Goal: Task Accomplishment & Management: Manage account settings

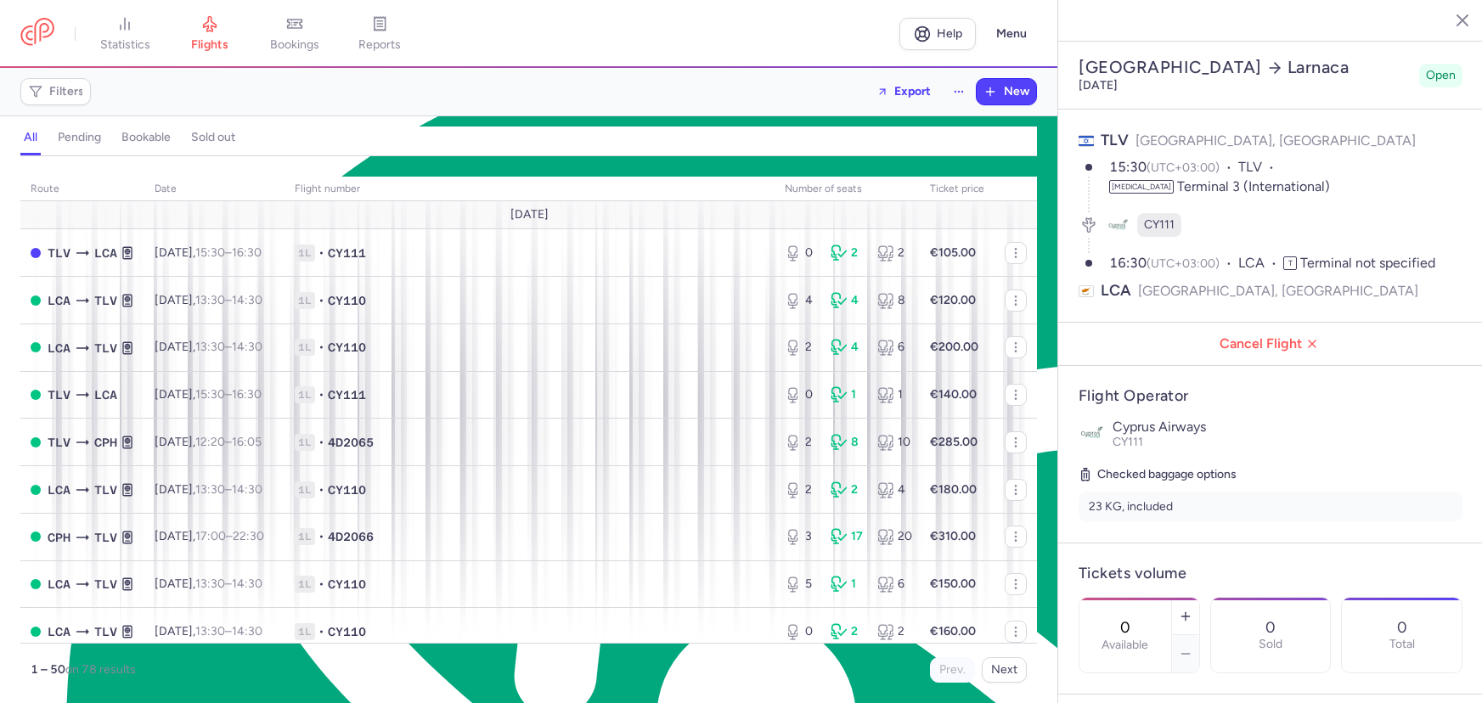
select select "hours"
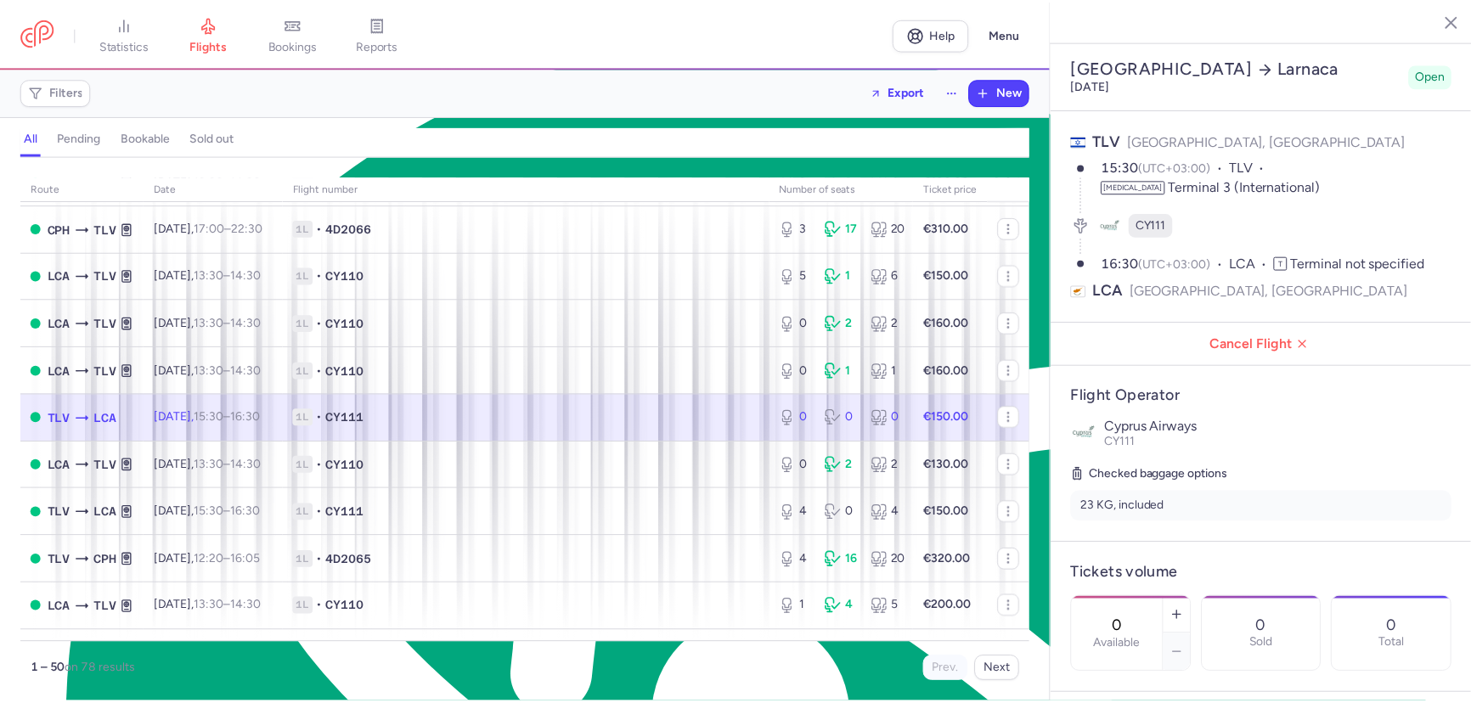
scroll to position [8144, 0]
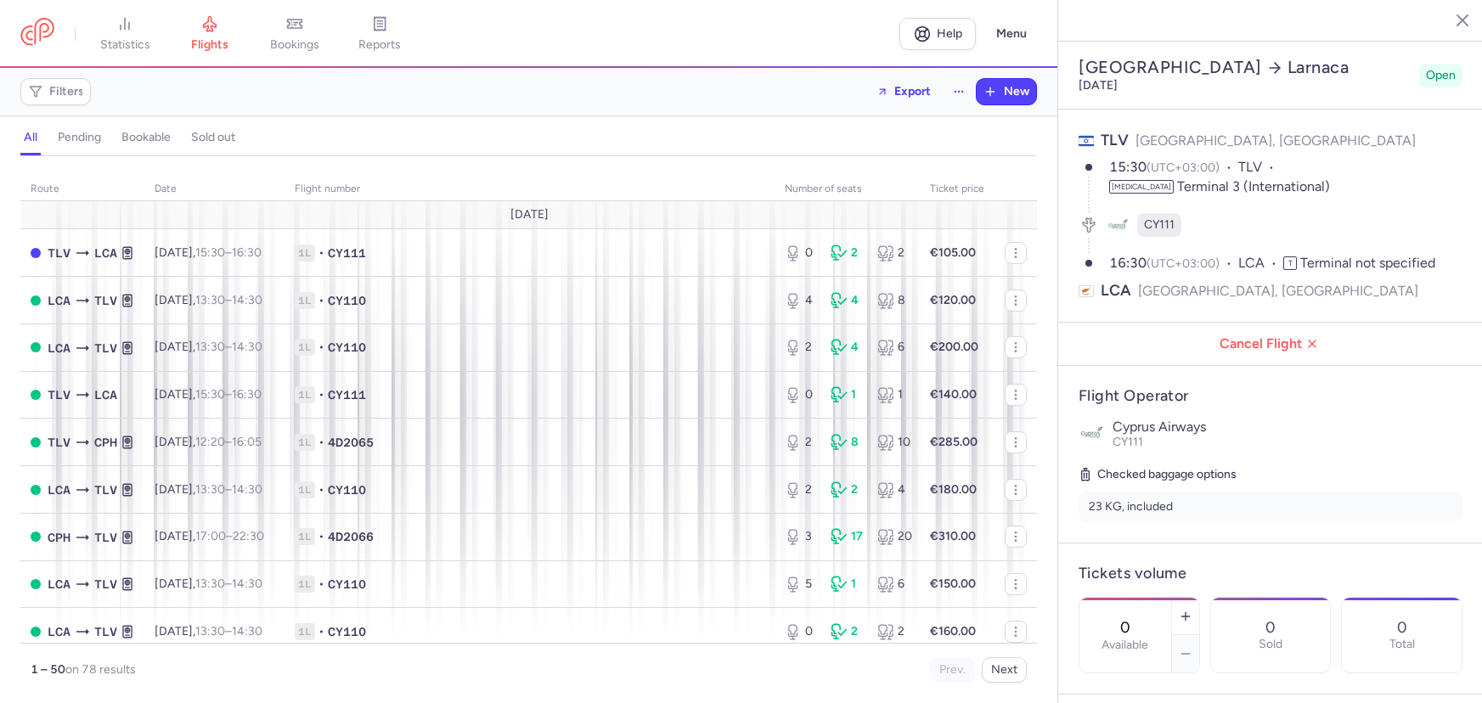
select select "hours"
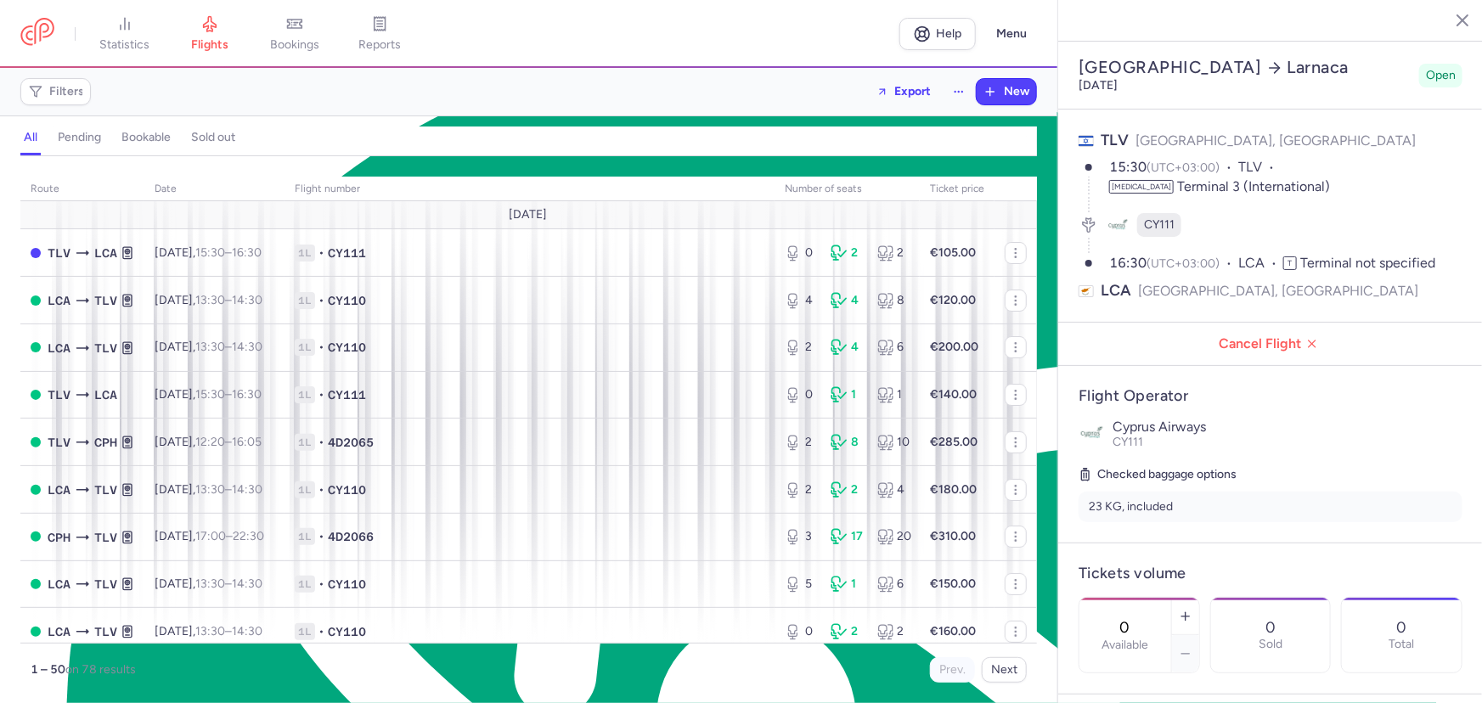
scroll to position [8144, 0]
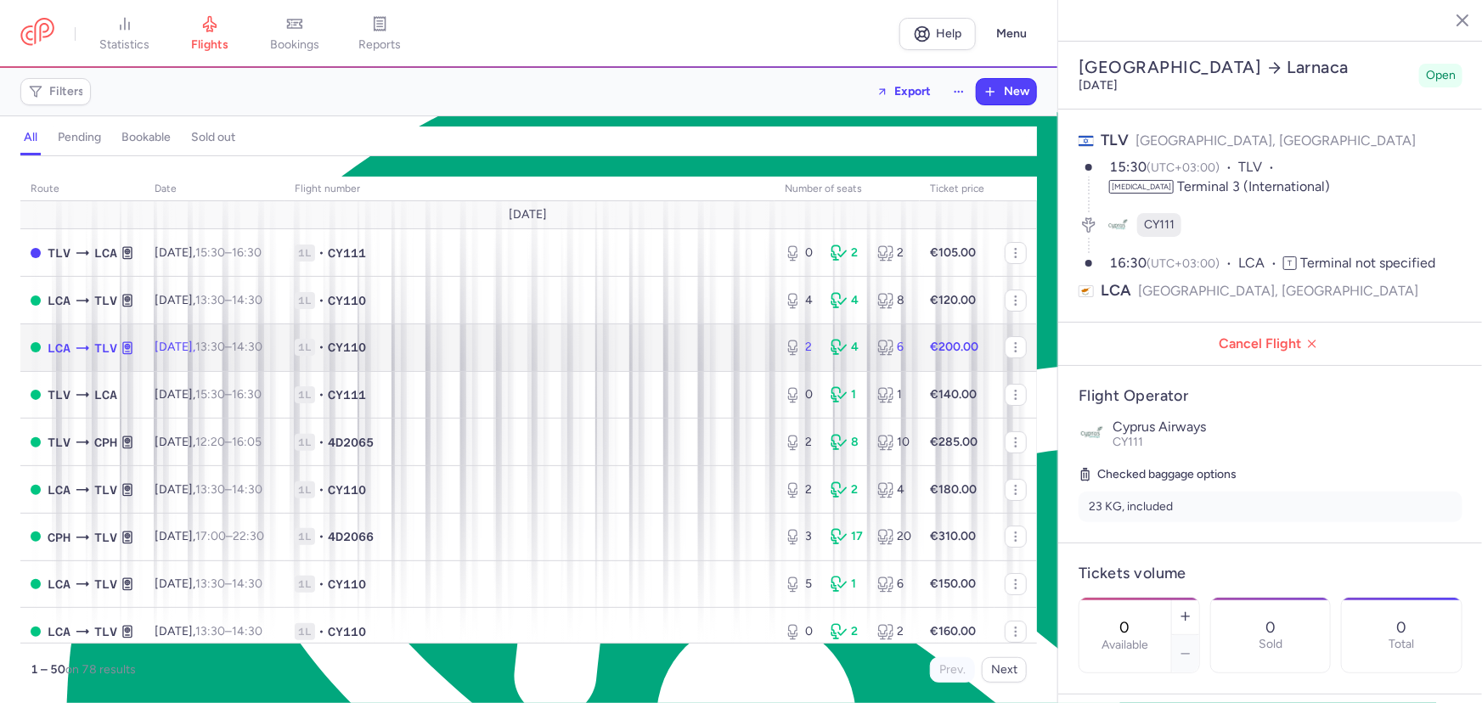
click at [454, 340] on span "1L • CY110" at bounding box center [530, 347] width 470 height 17
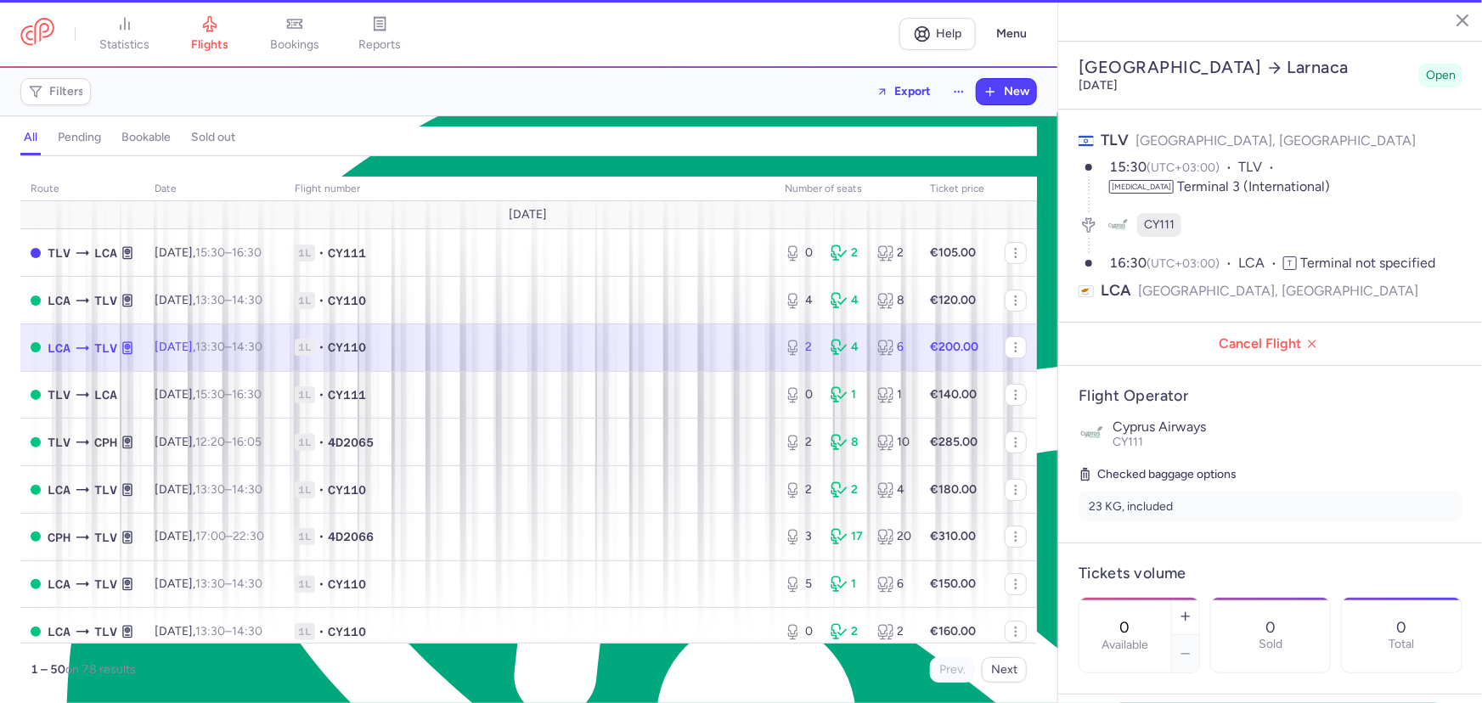
type input "2"
type input "6"
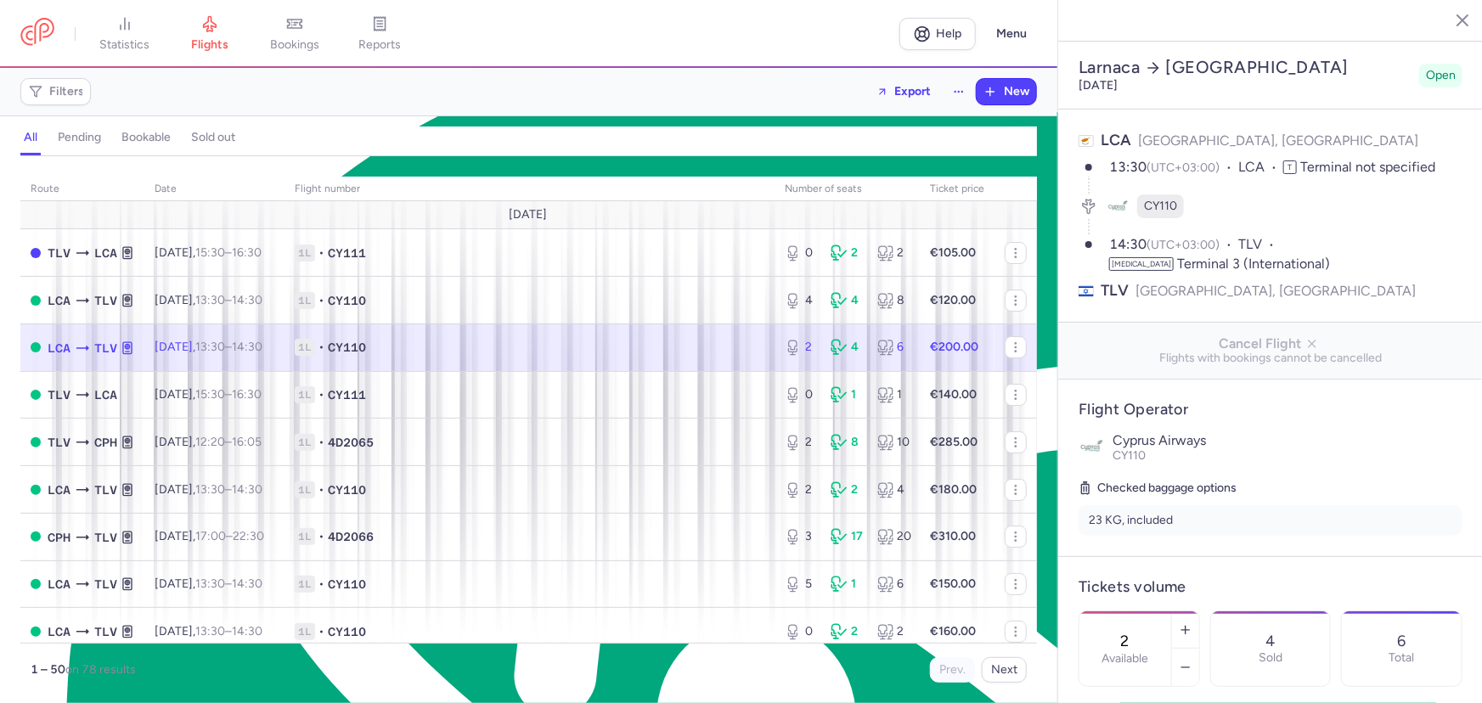
click at [667, 342] on span "1L • CY110" at bounding box center [530, 347] width 470 height 17
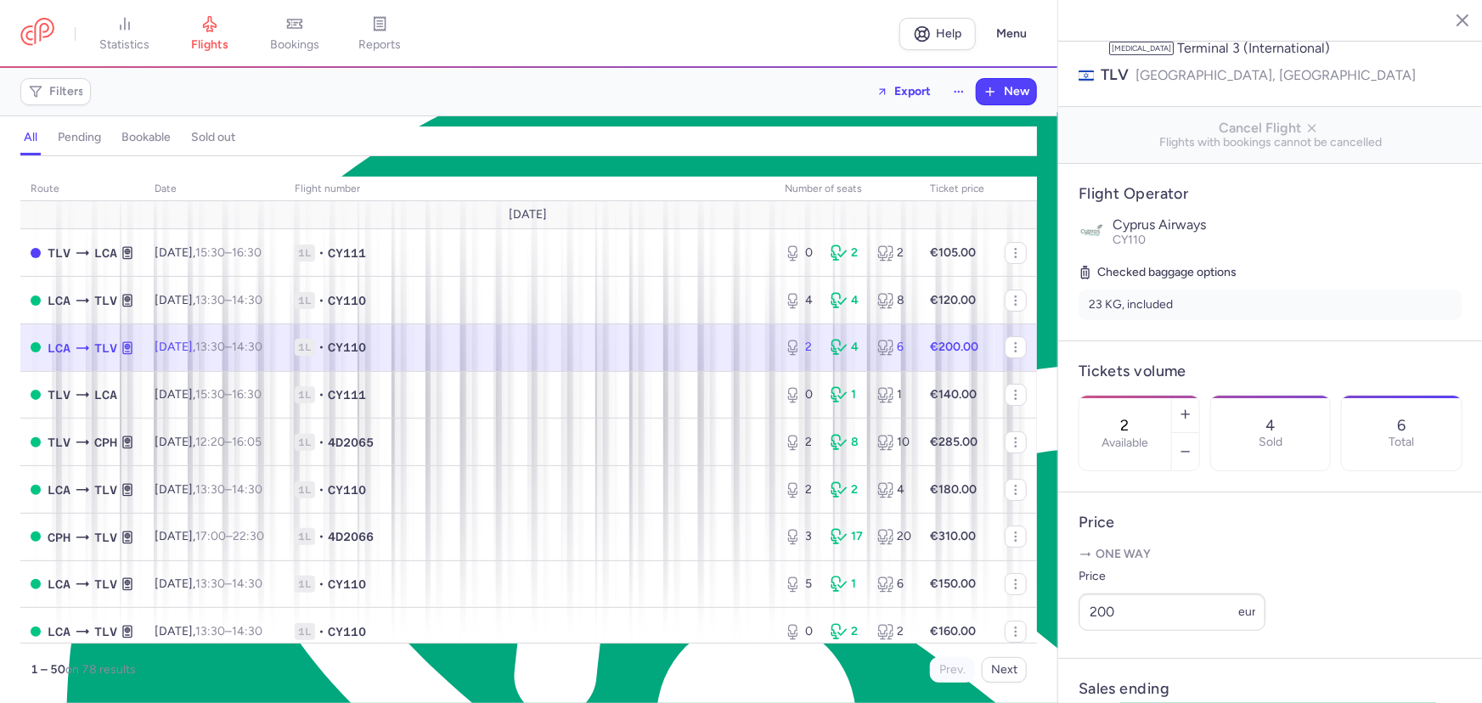
scroll to position [303, 0]
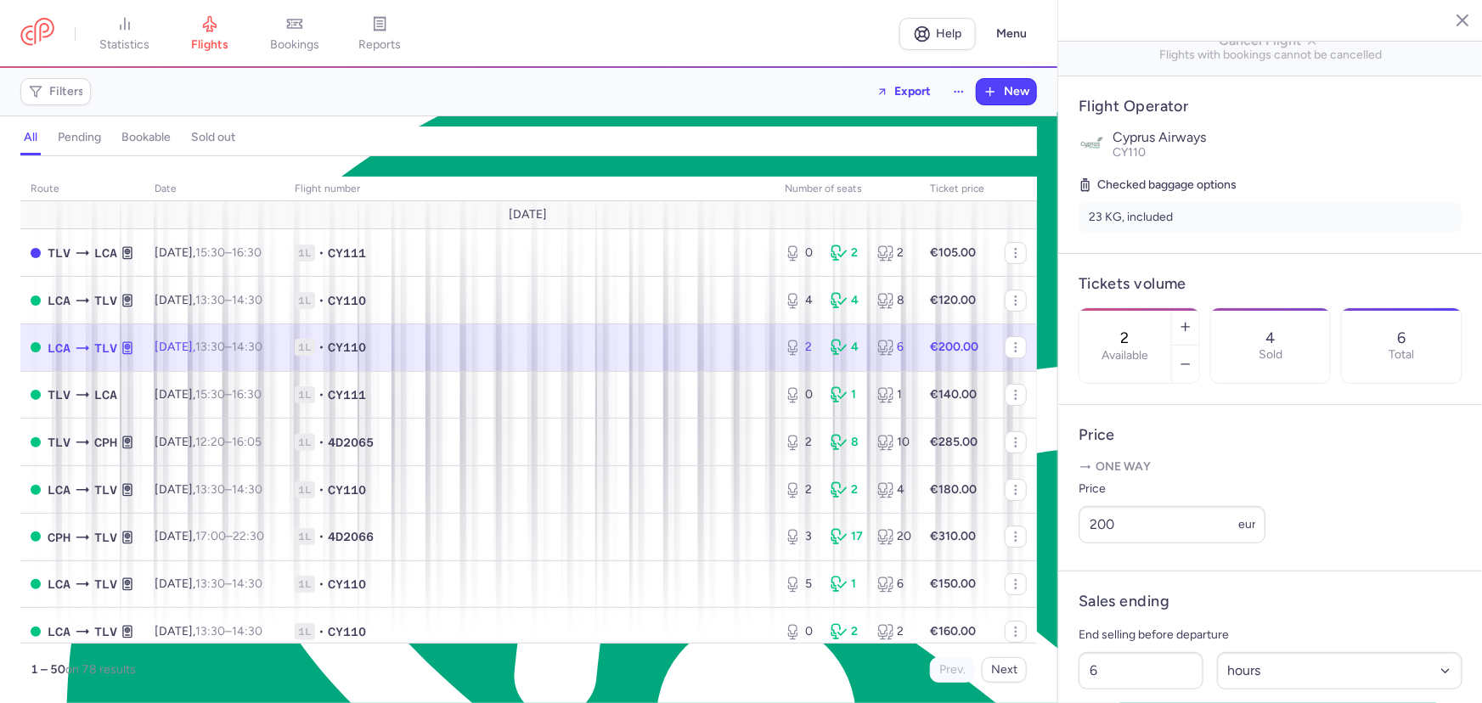
click at [1146, 329] on input "2" at bounding box center [1125, 338] width 41 height 19
type textarea "2"
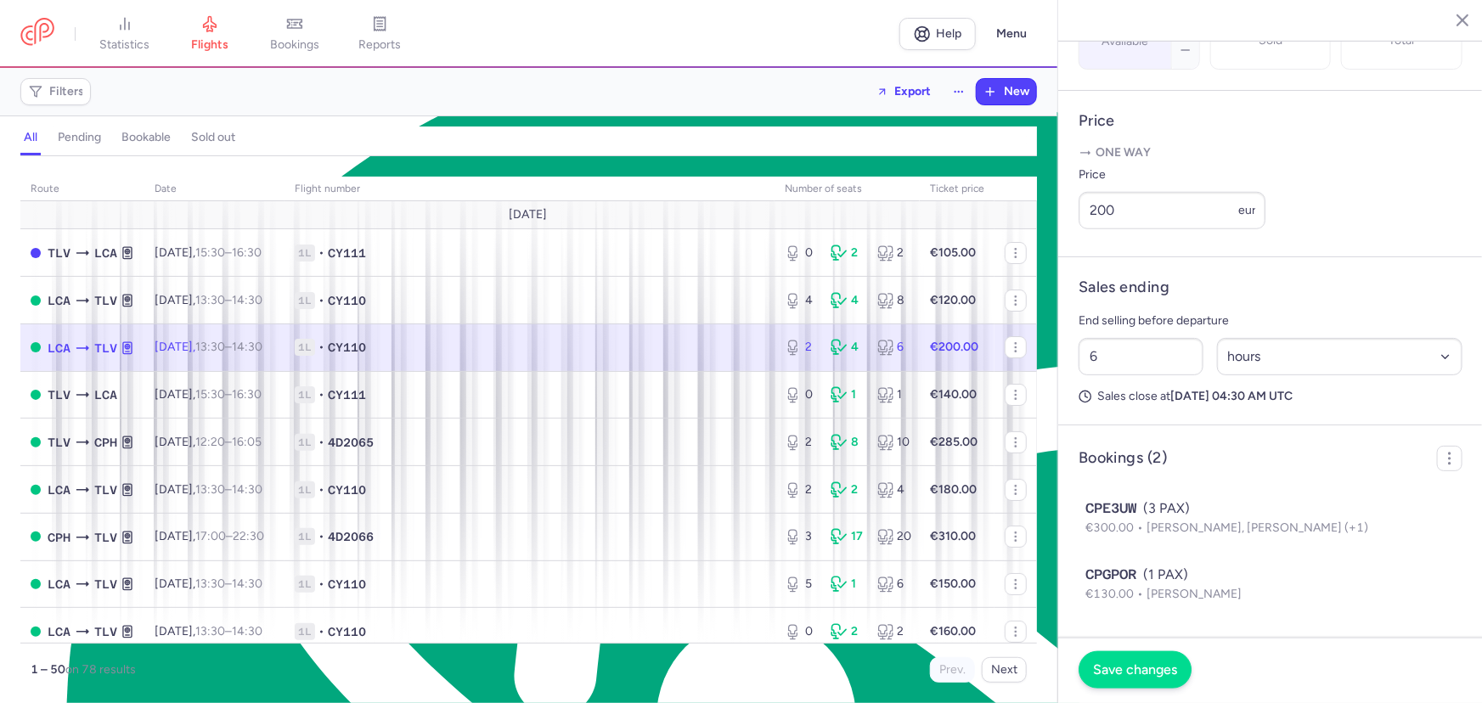
type input "0"
click at [1163, 660] on button "Save changes" at bounding box center [1135, 669] width 113 height 37
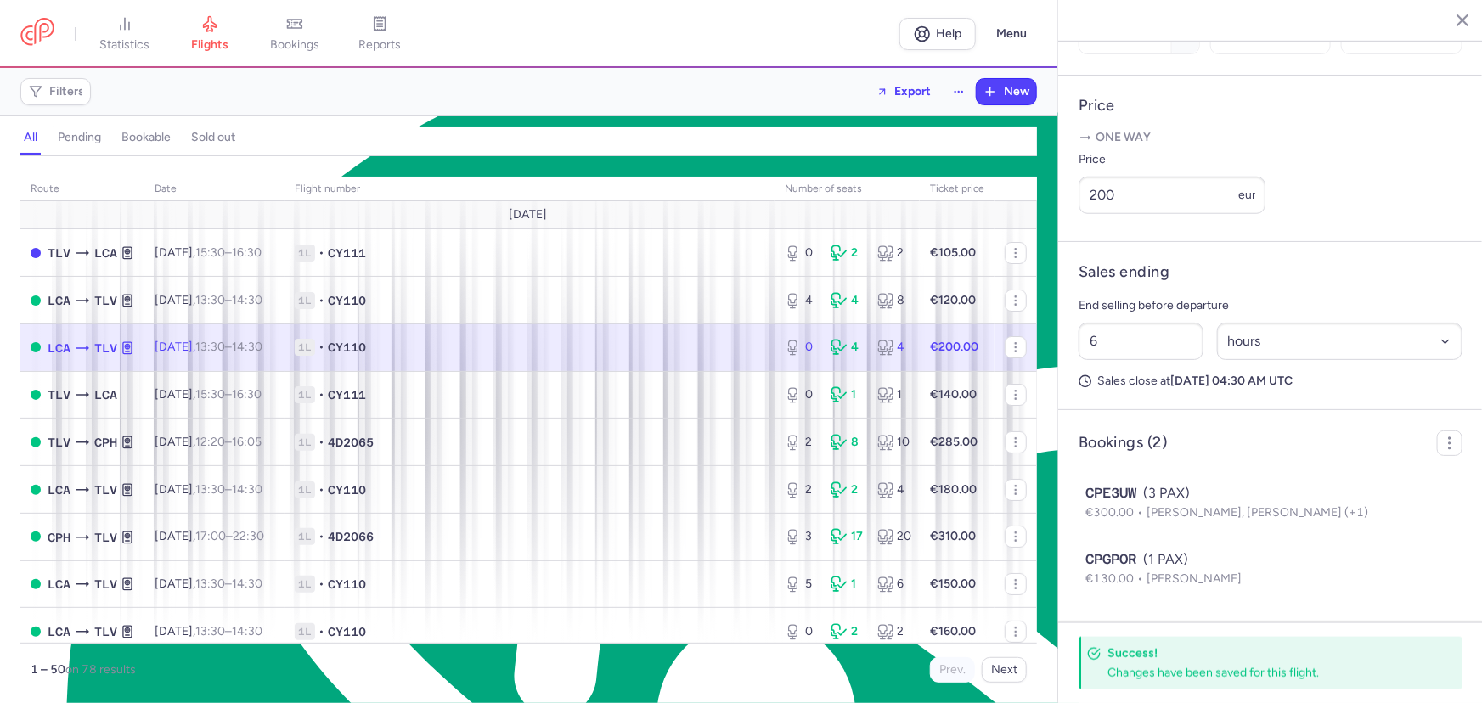
scroll to position [594, 0]
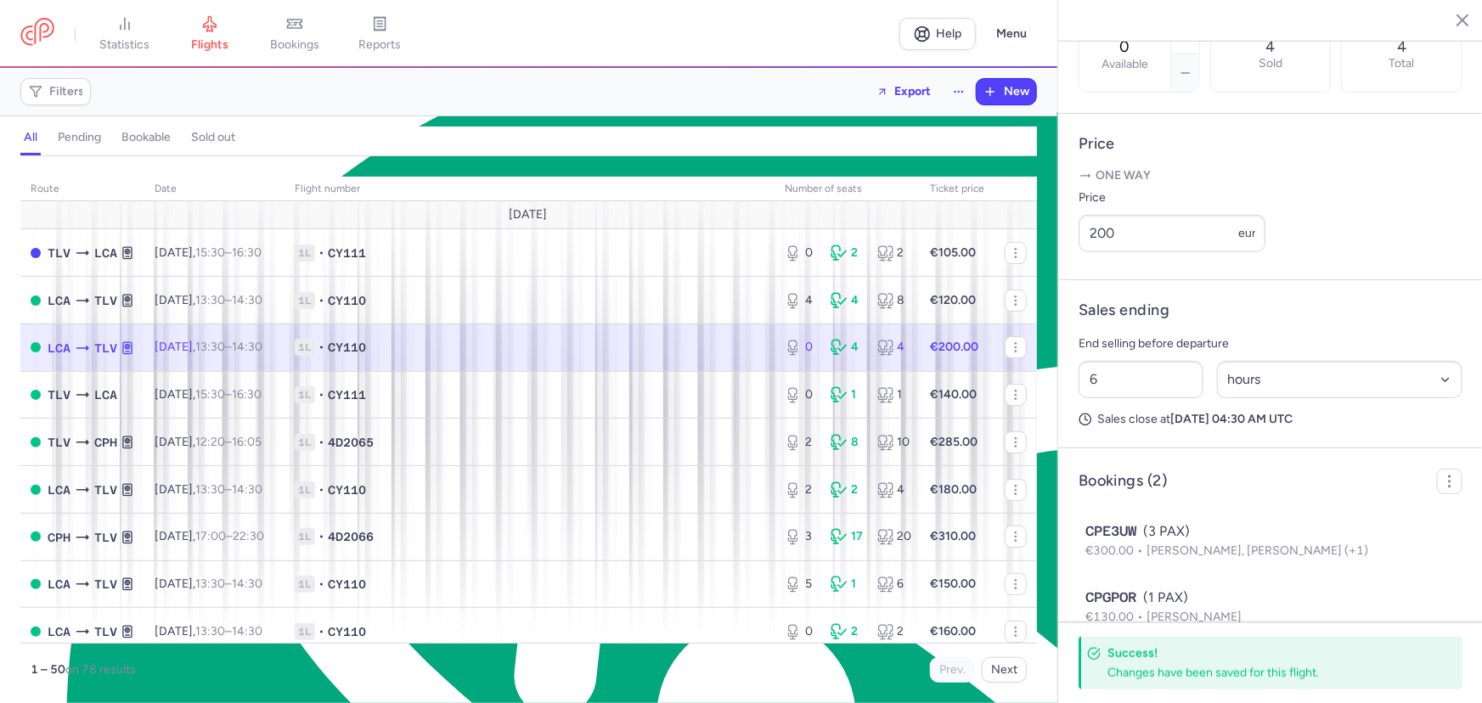
click at [1444, 23] on icon "button" at bounding box center [1449, 19] width 17 height 17
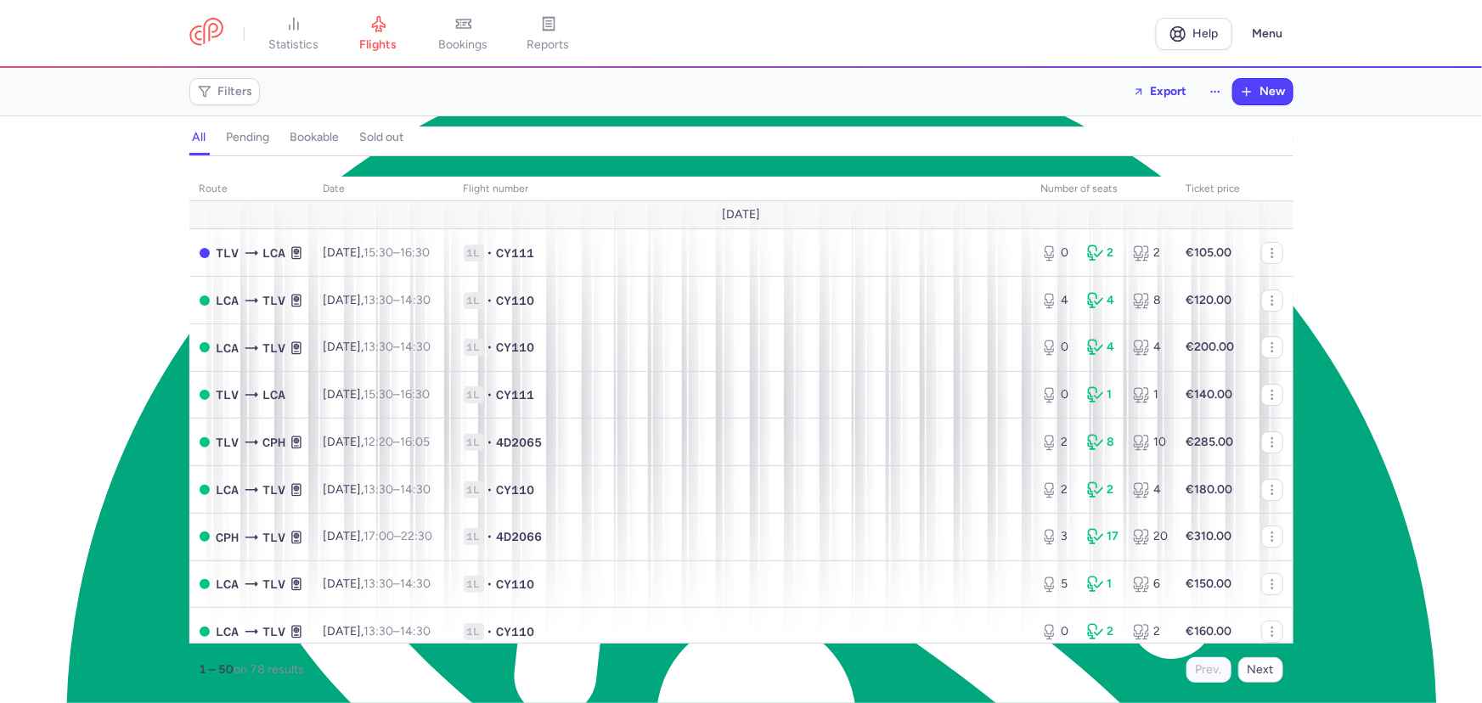
scroll to position [8144, 0]
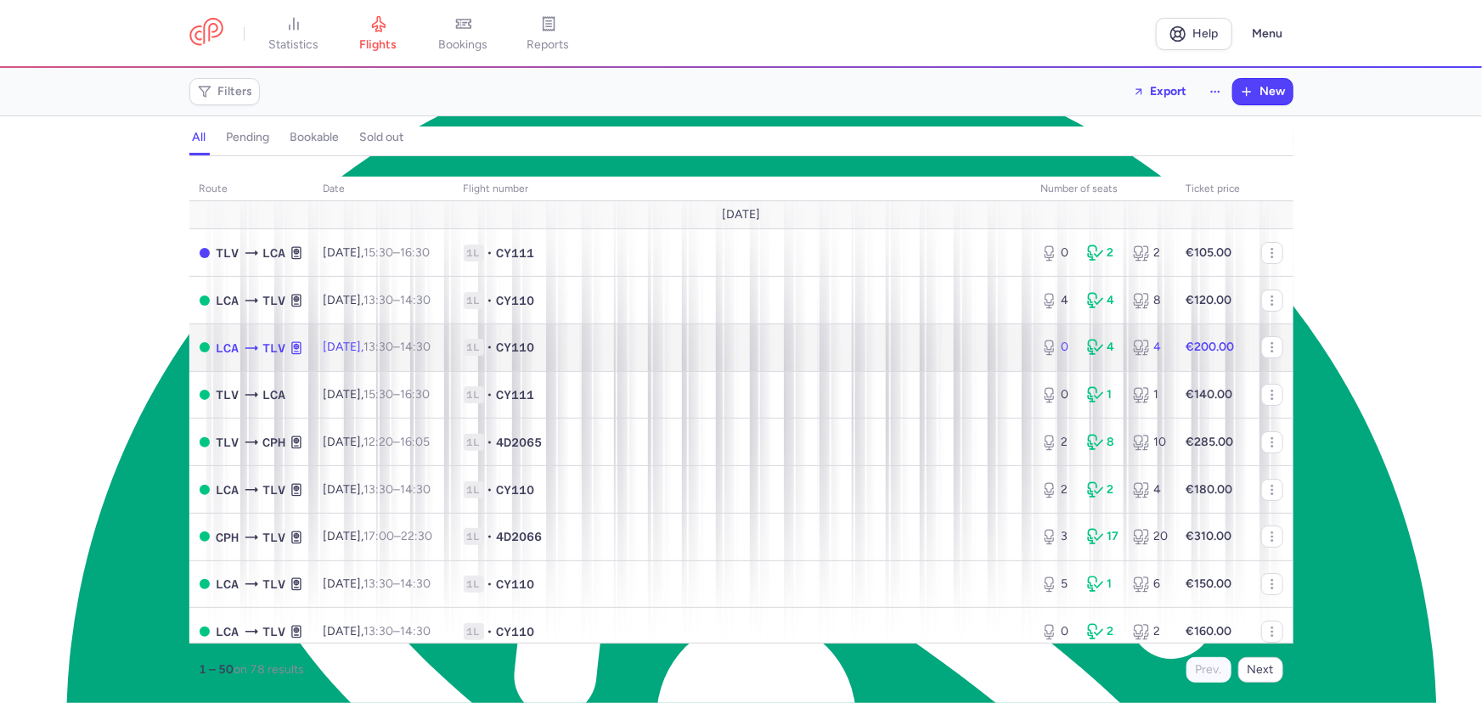
click at [427, 359] on td "Thu, 14 Aug, 13:30 – 14:30 +0" at bounding box center [383, 348] width 140 height 48
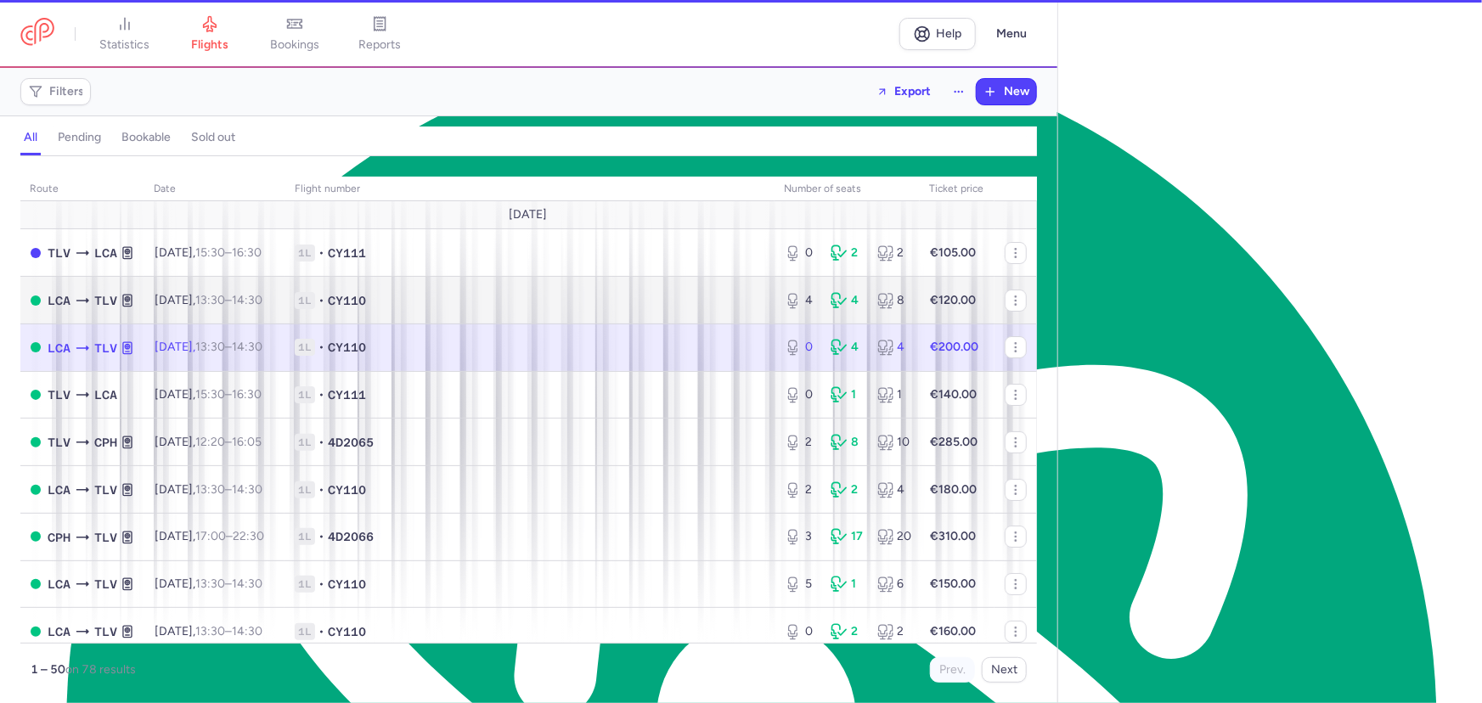
select select "hours"
